Goal: Obtain resource: Download file/media

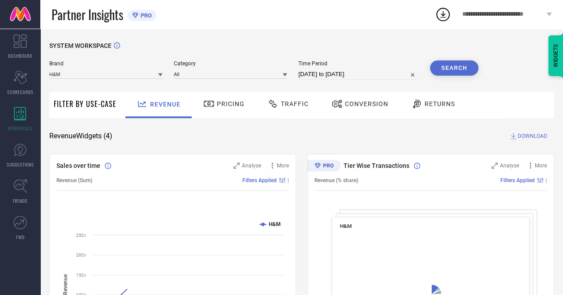
select select "6"
select select "2025"
select select "7"
select select "2025"
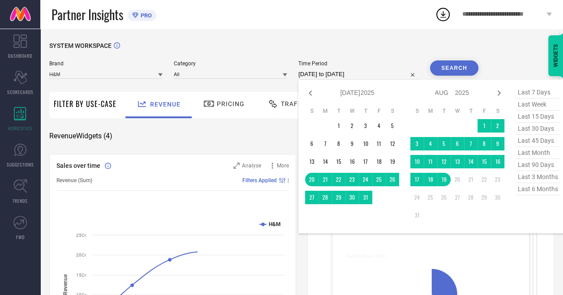
click at [354, 76] on input "20-07-2025 to 19-08-2025" at bounding box center [358, 74] width 120 height 11
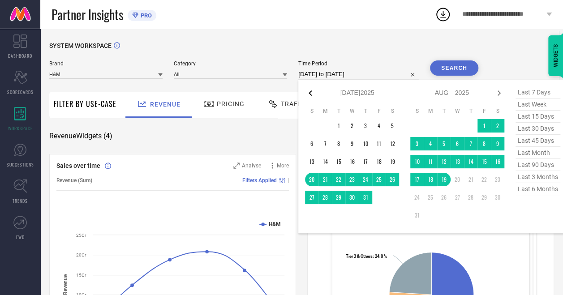
click at [311, 93] on icon at bounding box center [309, 92] width 3 height 5
select select "4"
select select "2025"
select select "5"
select select "2025"
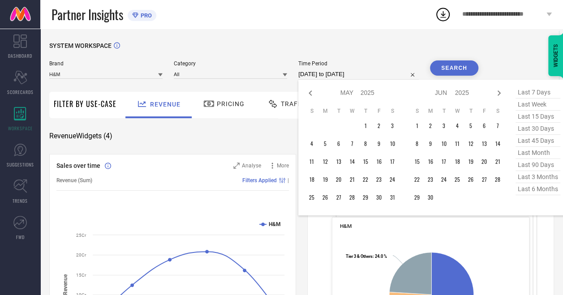
click at [311, 93] on icon at bounding box center [309, 92] width 3 height 5
select select "3"
select select "2025"
select select "4"
select select "2025"
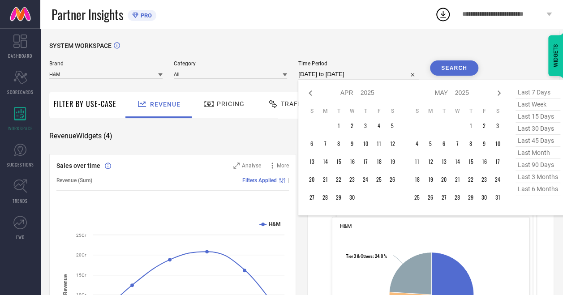
click at [311, 93] on icon at bounding box center [309, 92] width 3 height 5
select select "2"
select select "2025"
select select "3"
select select "2025"
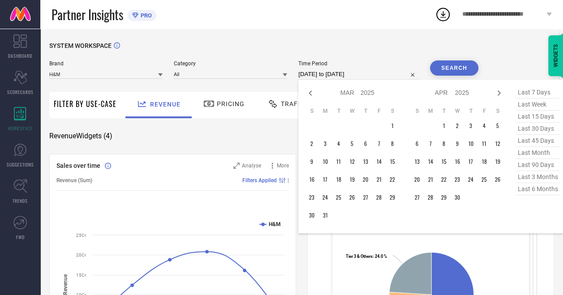
click at [311, 93] on icon at bounding box center [309, 92] width 3 height 5
select select "1"
select select "2025"
select select "2"
select select "2025"
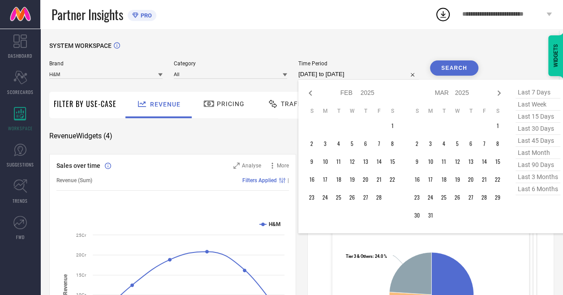
click at [311, 93] on icon at bounding box center [309, 92] width 3 height 5
select select "2025"
select select "1"
select select "2025"
click at [311, 93] on icon at bounding box center [309, 92] width 3 height 5
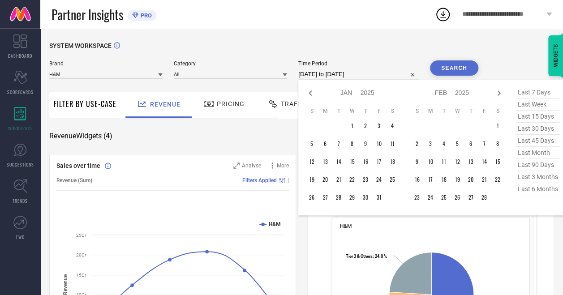
select select "11"
select select "2024"
select select "2025"
click at [312, 128] on td "1" at bounding box center [311, 125] width 13 height 13
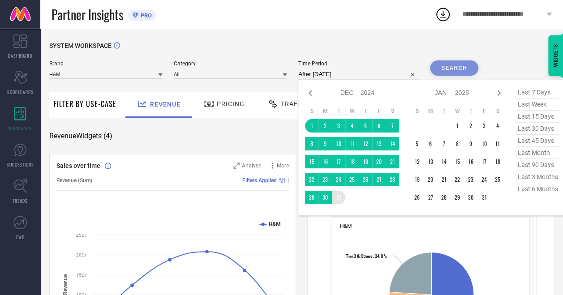
type input "[DATE] to [DATE]"
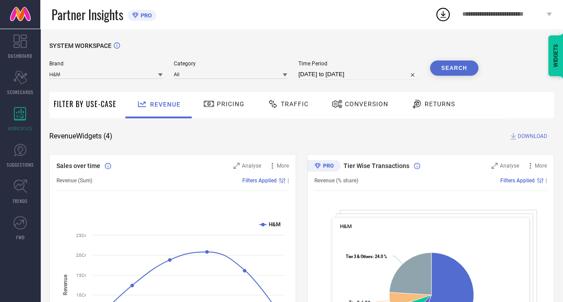
click at [443, 65] on button "Search" at bounding box center [454, 67] width 48 height 15
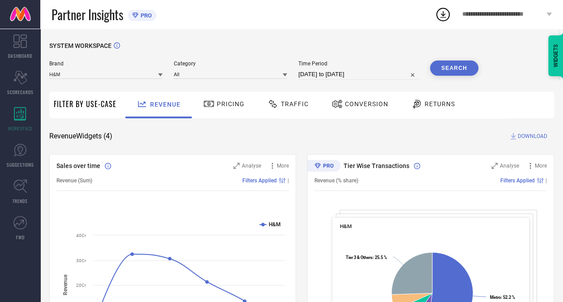
click at [530, 133] on span "DOWNLOAD" at bounding box center [532, 136] width 30 height 9
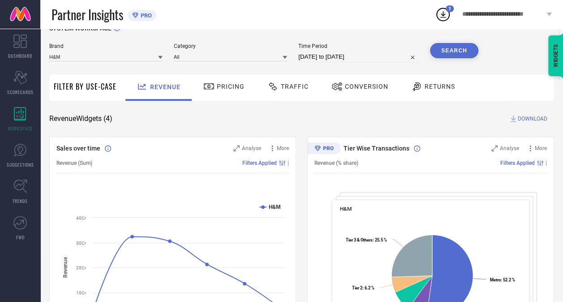
scroll to position [18, 0]
select select "11"
select select "2024"
select select "2025"
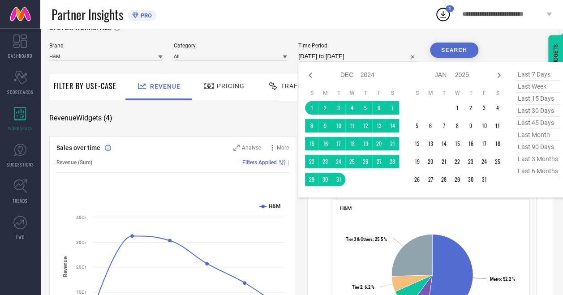
click at [358, 60] on input "[DATE] to [DATE]" at bounding box center [358, 56] width 120 height 11
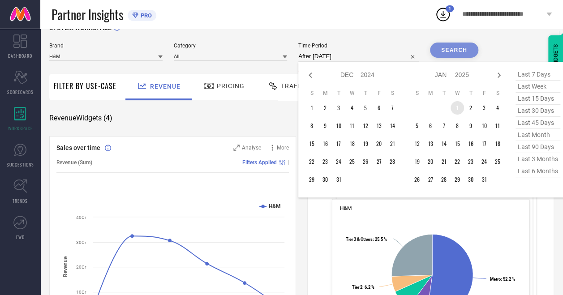
click at [460, 108] on td "1" at bounding box center [456, 107] width 13 height 13
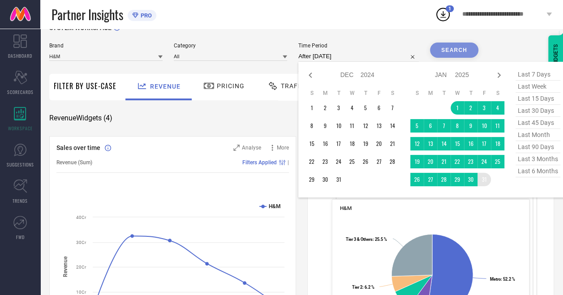
type input "01-01-2025 to 31-01-2025"
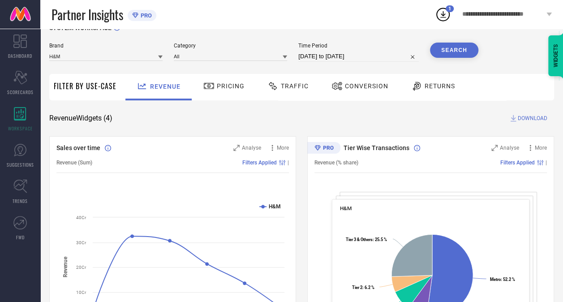
click at [464, 49] on button "Search" at bounding box center [454, 50] width 48 height 15
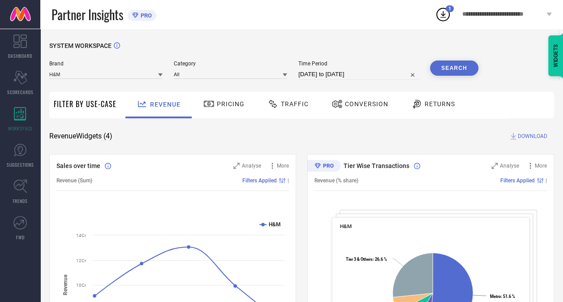
click at [530, 136] on span "DOWNLOAD" at bounding box center [532, 136] width 30 height 9
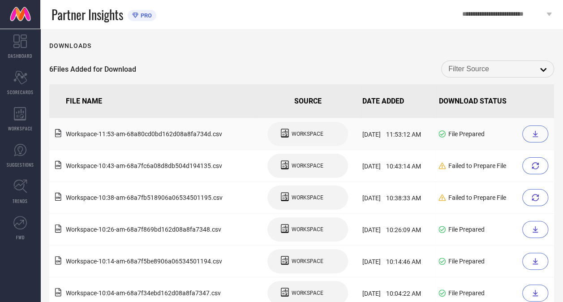
click at [545, 132] on div at bounding box center [535, 133] width 26 height 17
click at [543, 130] on div at bounding box center [535, 133] width 26 height 17
